Goal: Transaction & Acquisition: Purchase product/service

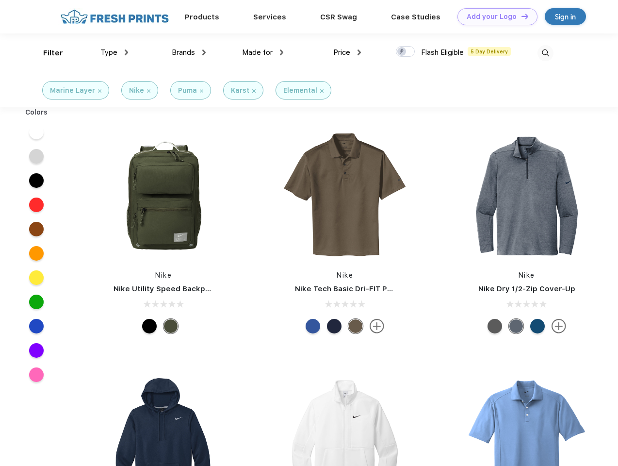
scroll to position [0, 0]
click at [494, 16] on link "Add your Logo Design Tool" at bounding box center [497, 16] width 80 height 17
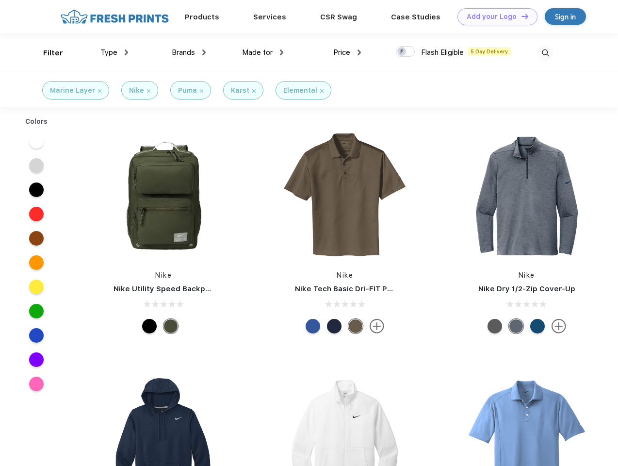
click at [0, 0] on div "Design Tool" at bounding box center [0, 0] width 0 height 0
click at [520, 16] on link "Add your Logo Design Tool" at bounding box center [497, 16] width 80 height 17
click at [47, 53] on div "Filter" at bounding box center [53, 53] width 20 height 11
click at [114, 52] on span "Type" at bounding box center [108, 52] width 17 height 9
click at [189, 52] on span "Brands" at bounding box center [183, 52] width 23 height 9
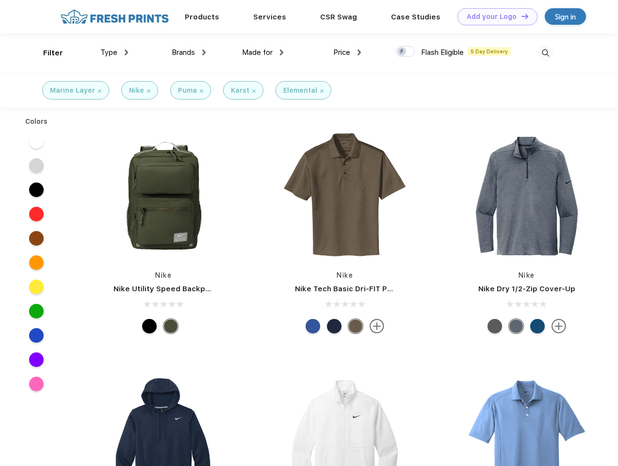
click at [263, 52] on span "Made for" at bounding box center [257, 52] width 31 height 9
click at [347, 52] on span "Price" at bounding box center [341, 52] width 17 height 9
click at [405, 52] on div at bounding box center [405, 51] width 19 height 11
click at [402, 52] on input "checkbox" at bounding box center [399, 49] width 6 height 6
click at [545, 53] on img at bounding box center [545, 53] width 16 height 16
